Goal: Task Accomplishment & Management: Use online tool/utility

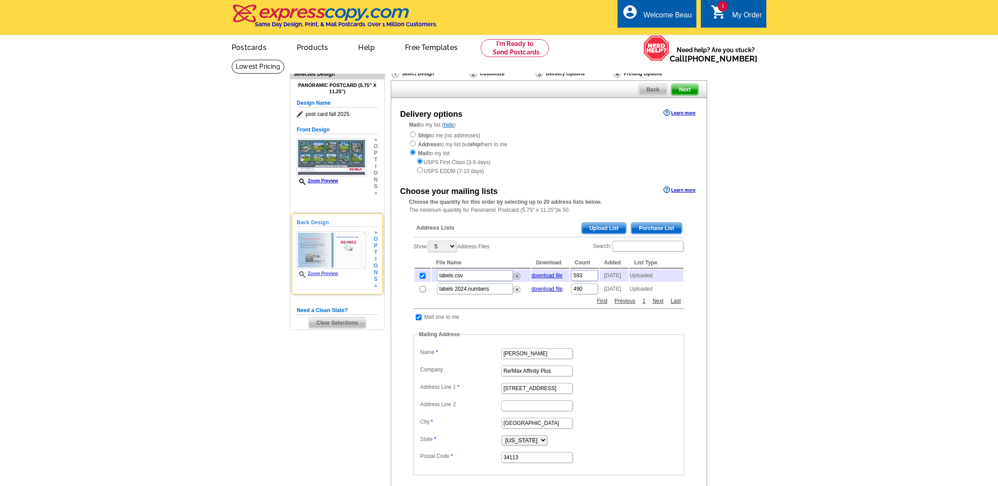
click at [335, 253] on img at bounding box center [331, 249] width 69 height 37
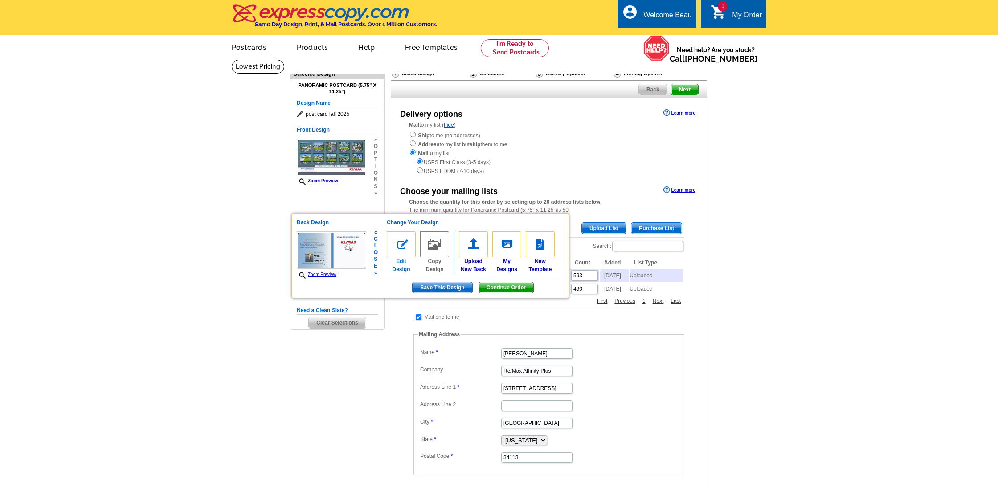
click at [401, 244] on img at bounding box center [401, 244] width 29 height 26
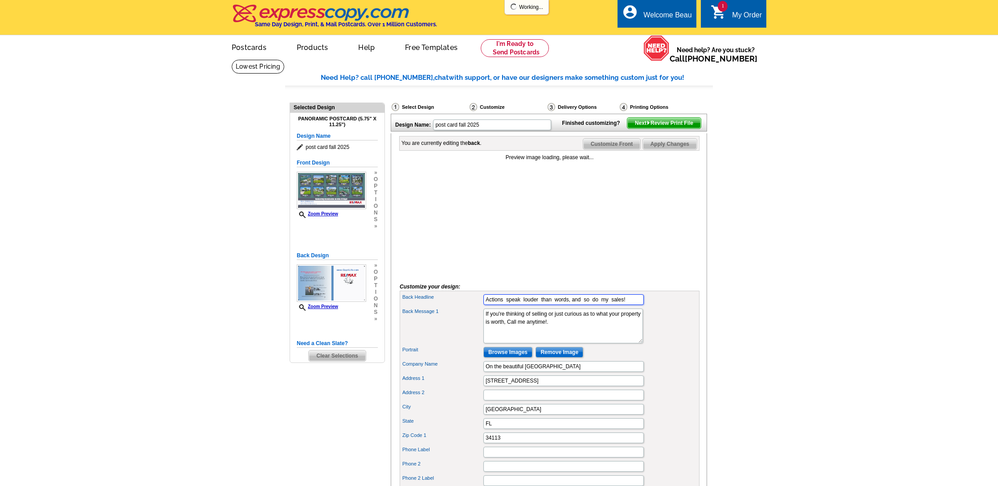
click at [610, 305] on input "Actions speak louder than words, and so do my sales!" at bounding box center [563, 299] width 160 height 11
type input "Actions speak louder than words, and so do my recent sales!"
click at [684, 165] on div "You are currently editing the back . Customize Front Customize Back Apply Chang…" at bounding box center [549, 381] width 316 height 497
click at [683, 149] on span "Apply Changes" at bounding box center [670, 144] width 54 height 11
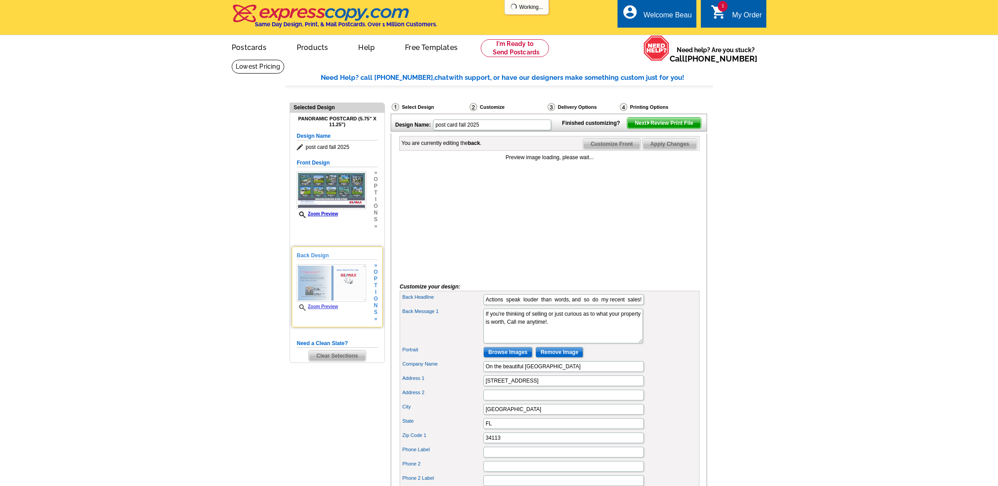
click at [328, 305] on link "Zoom Preview" at bounding box center [317, 306] width 41 height 5
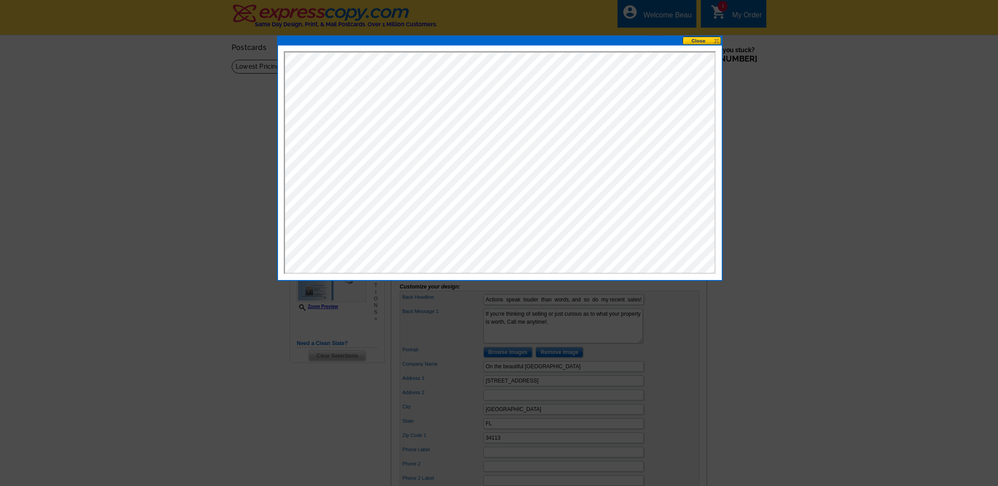
click at [707, 40] on button at bounding box center [701, 41] width 39 height 8
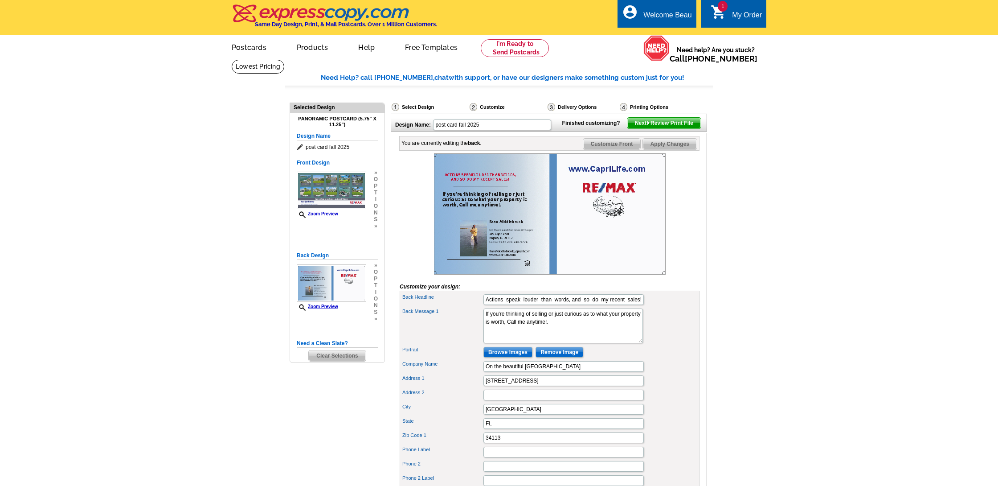
click at [685, 230] on div at bounding box center [550, 213] width 300 height 121
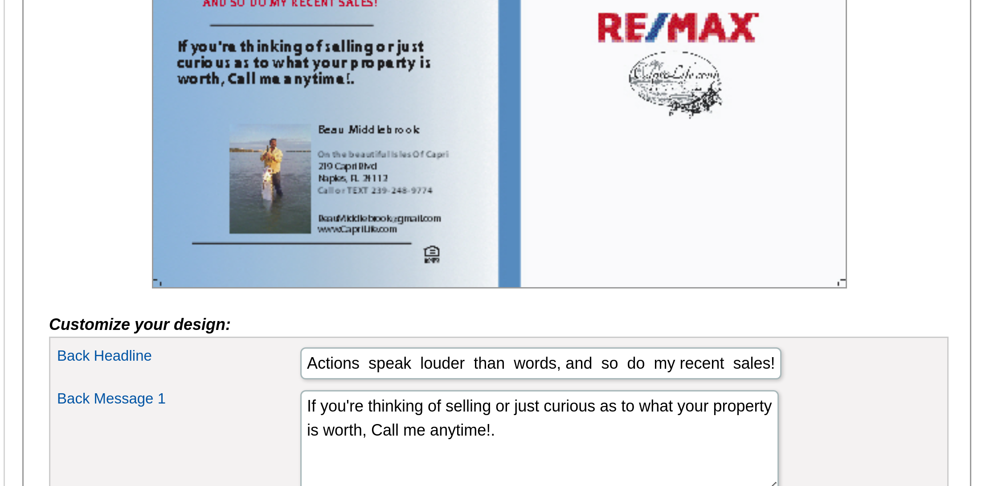
scroll to position [23, 0]
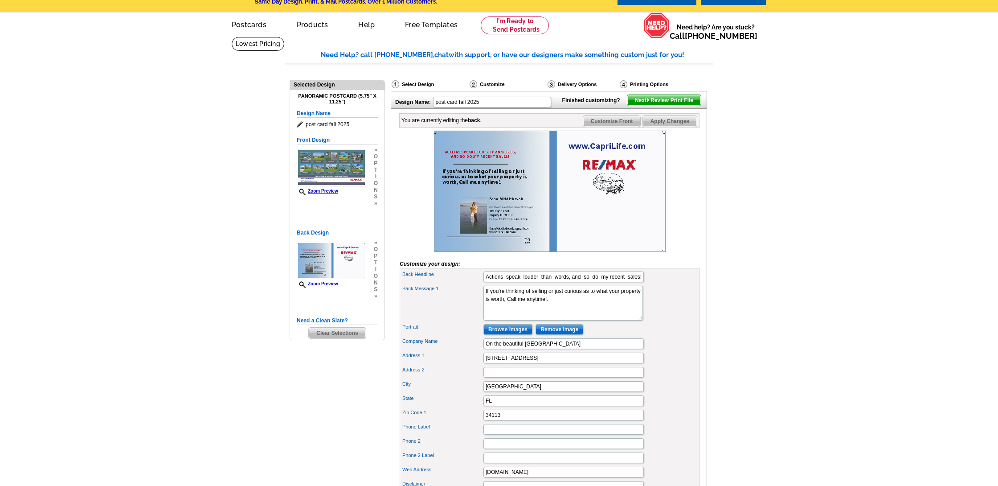
click at [678, 127] on span "Apply Changes" at bounding box center [670, 121] width 54 height 11
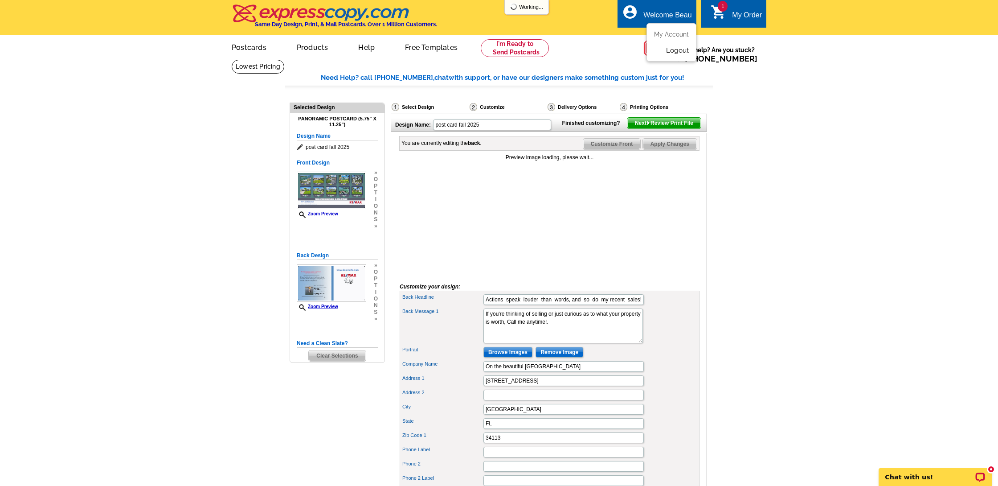
click at [682, 49] on link "Logout" at bounding box center [677, 50] width 23 height 8
